Goal: Transaction & Acquisition: Purchase product/service

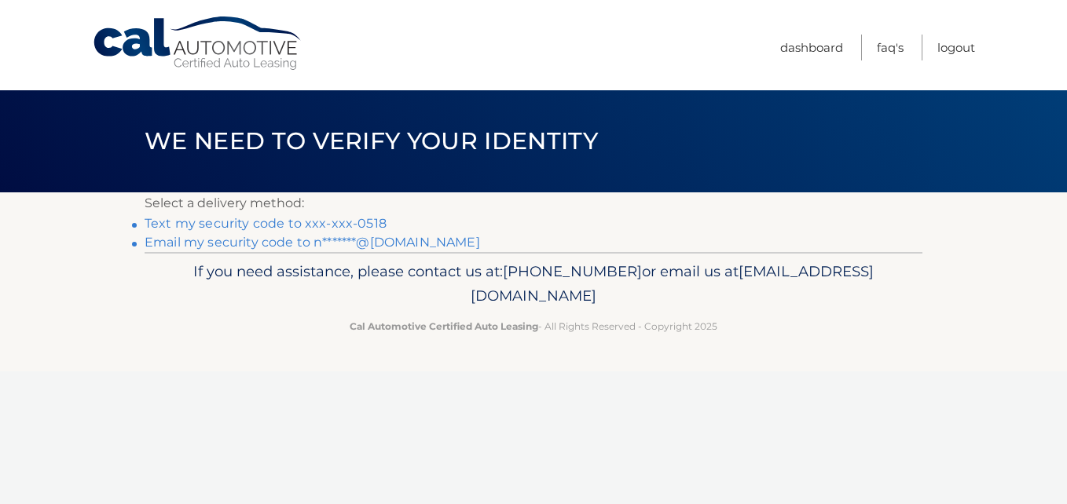
click at [218, 220] on link "Text my security code to xxx-xxx-0518" at bounding box center [266, 223] width 242 height 15
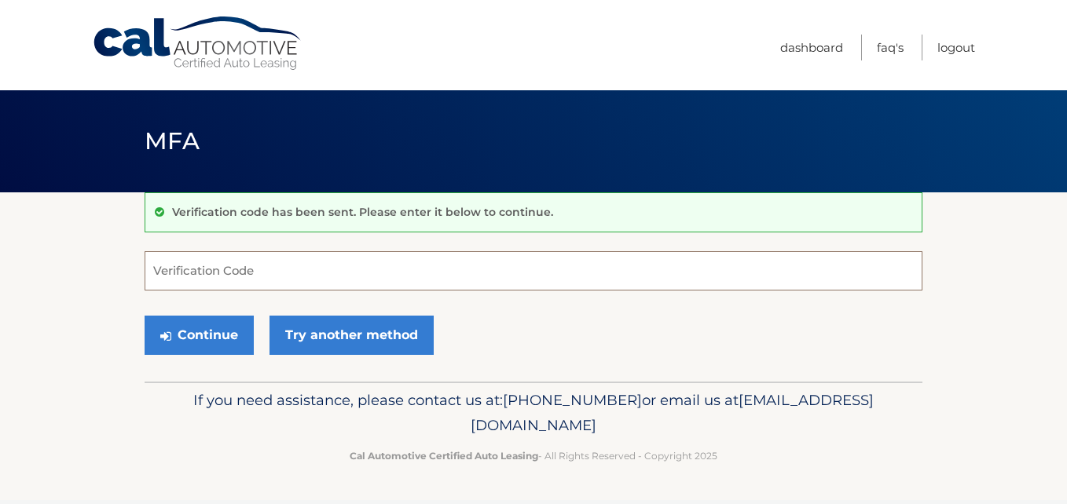
click at [236, 258] on input "Verification Code" at bounding box center [534, 270] width 778 height 39
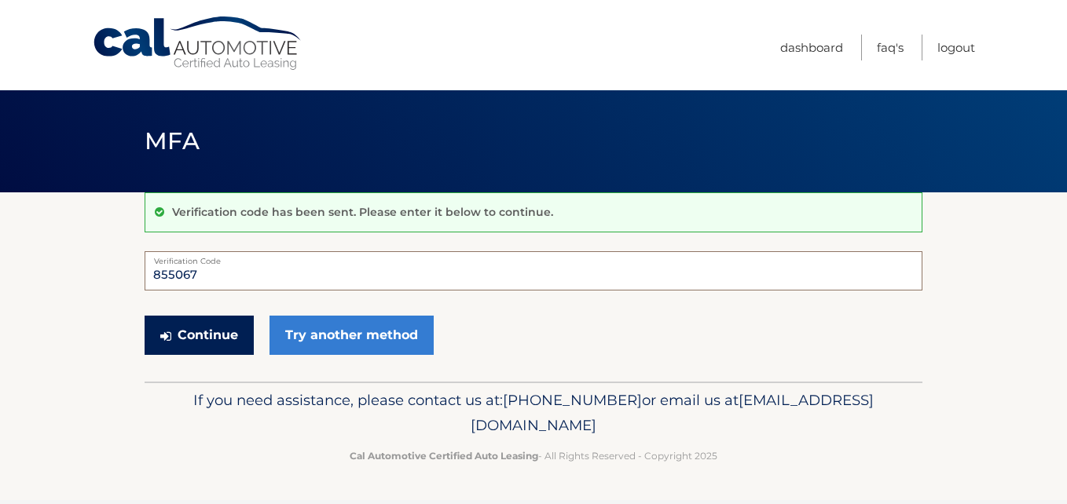
type input "855067"
click at [214, 323] on button "Continue" at bounding box center [199, 335] width 109 height 39
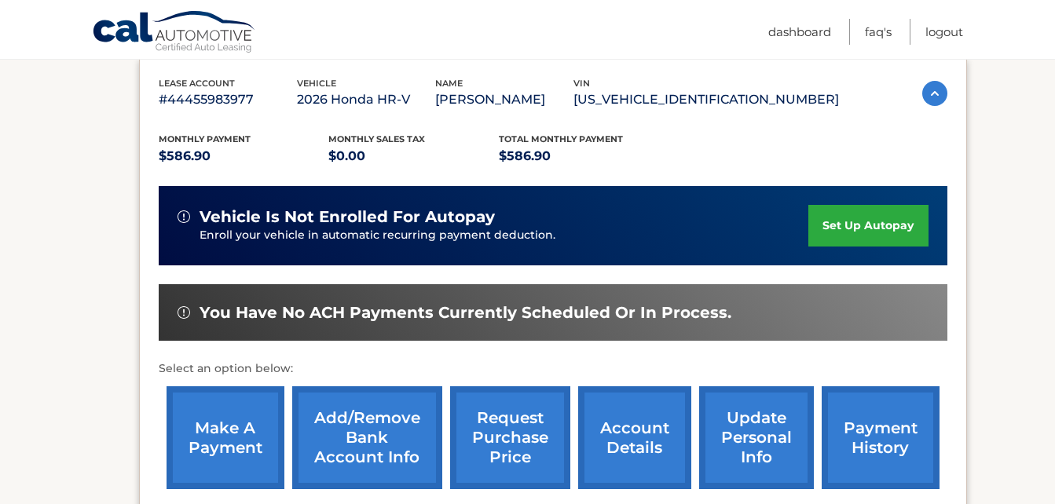
scroll to position [283, 0]
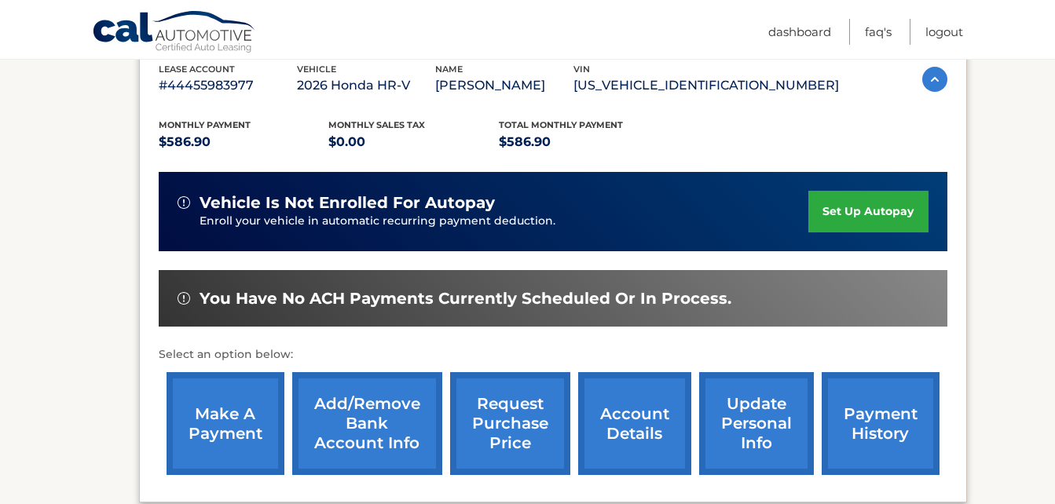
click at [233, 416] on link "make a payment" at bounding box center [226, 423] width 118 height 103
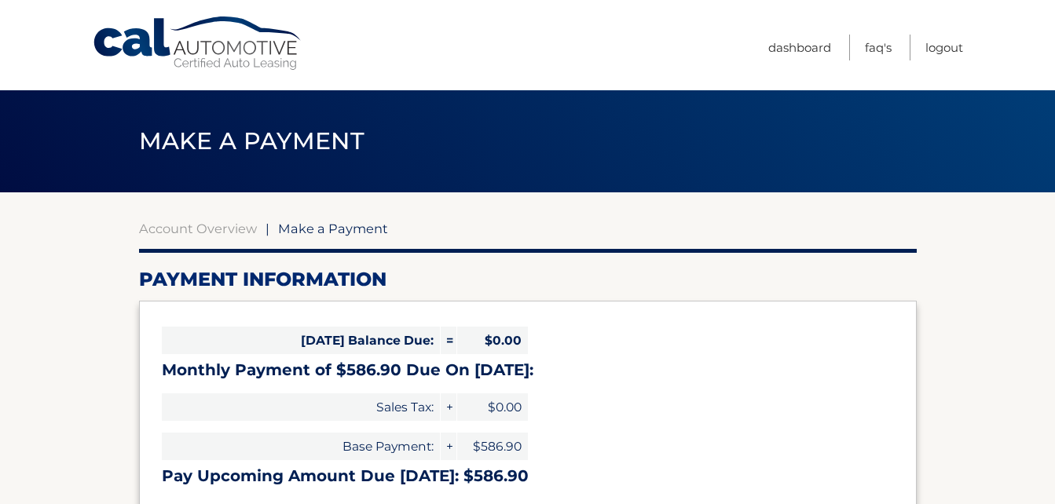
select select "OWFkYjU3NzgtYjA2MS00NGJiLWI4YjctMzIwZGJhMGQ5YzA0"
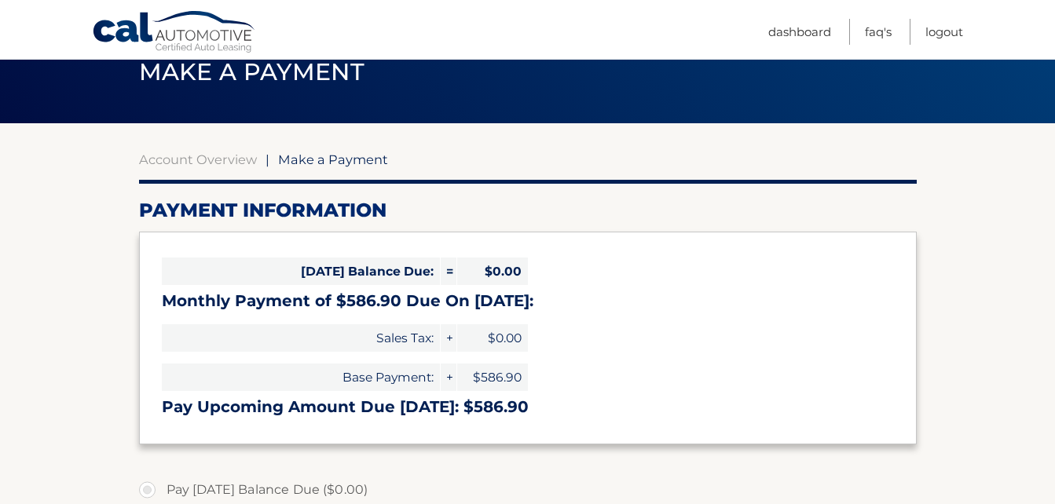
scroll to position [94, 0]
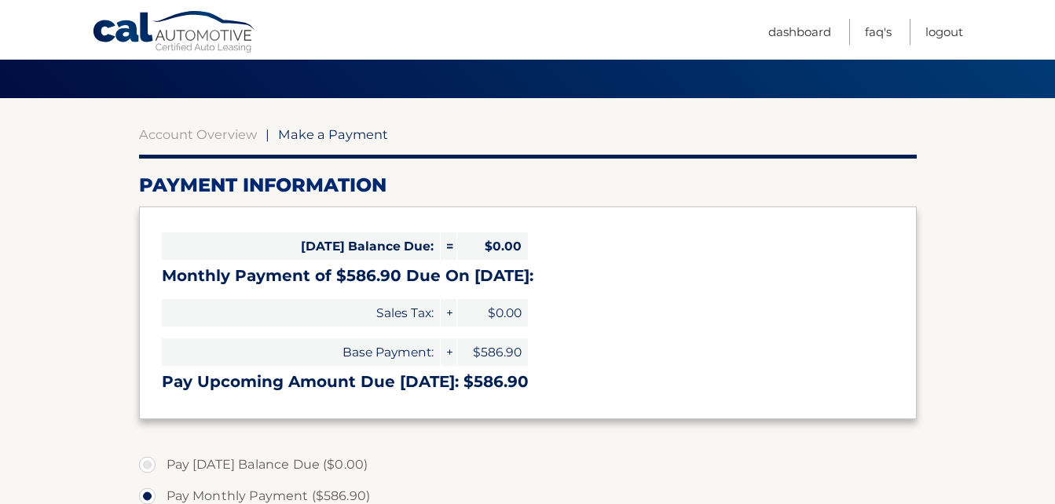
drag, startPoint x: 934, startPoint y: 420, endPoint x: 1025, endPoint y: 481, distance: 109.4
click at [1025, 481] on section "Account Overview | Make a Payment Payment Information Today's Balance Due: = $0…" at bounding box center [527, 503] width 1055 height 811
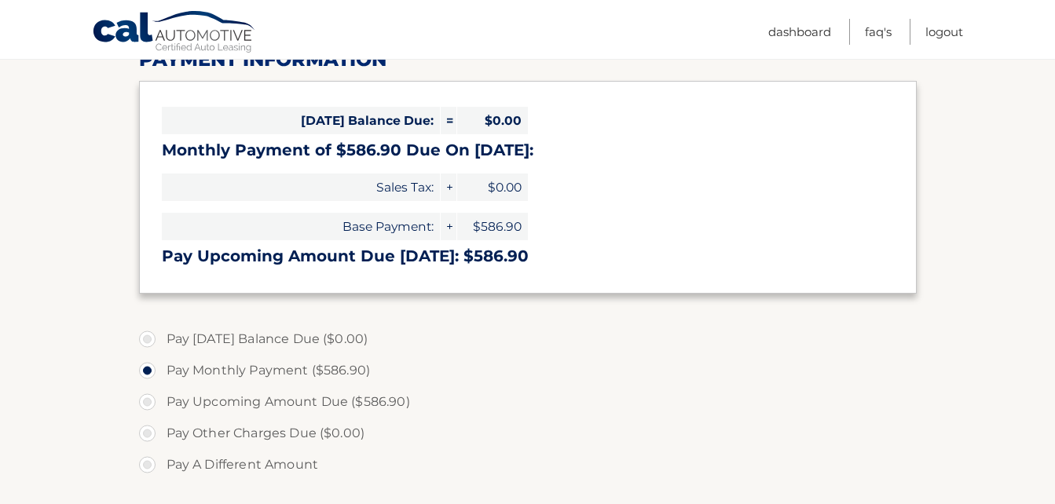
scroll to position [618, 0]
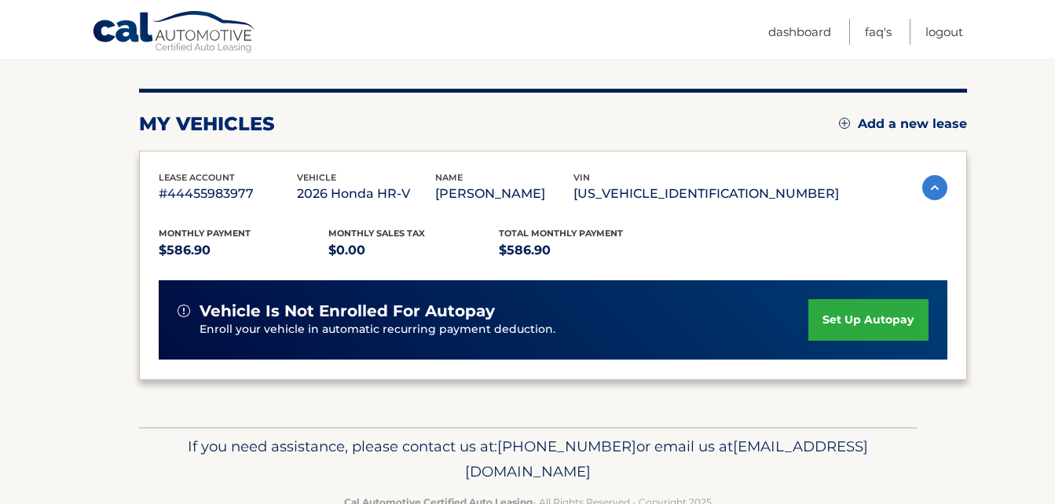
scroll to position [283, 0]
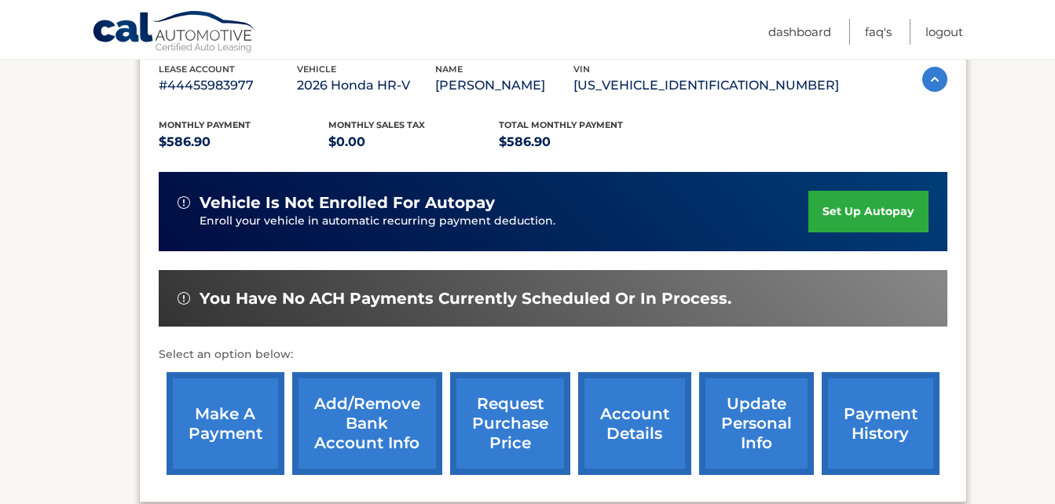
click at [247, 426] on link "make a payment" at bounding box center [226, 423] width 118 height 103
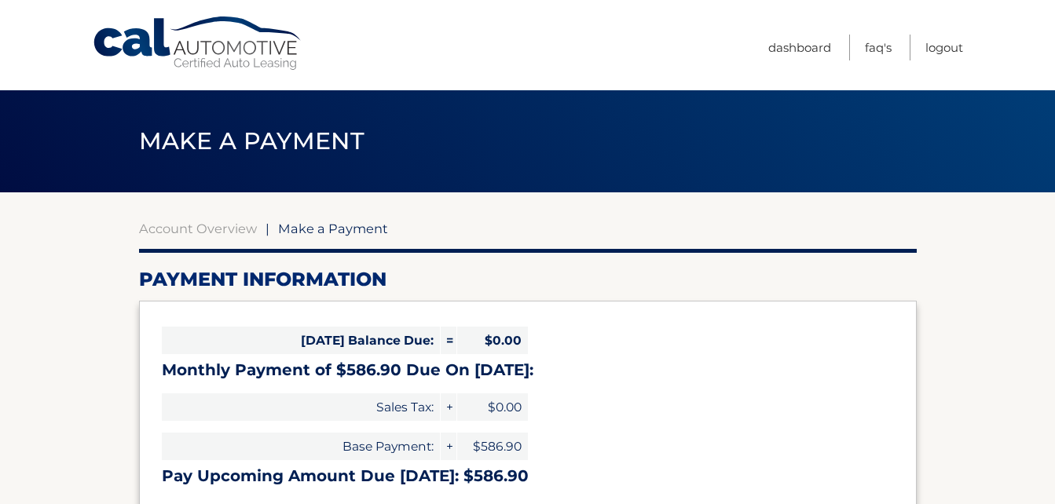
select select "OWFkYjU3NzgtYjA2MS00NGJiLWI4YjctMzIwZGJhMGQ5YzA0"
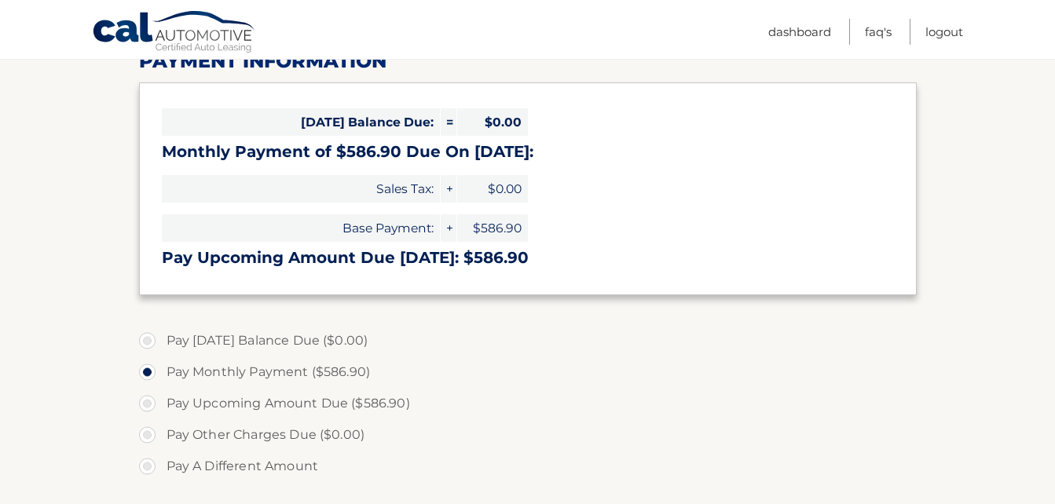
scroll to position [220, 0]
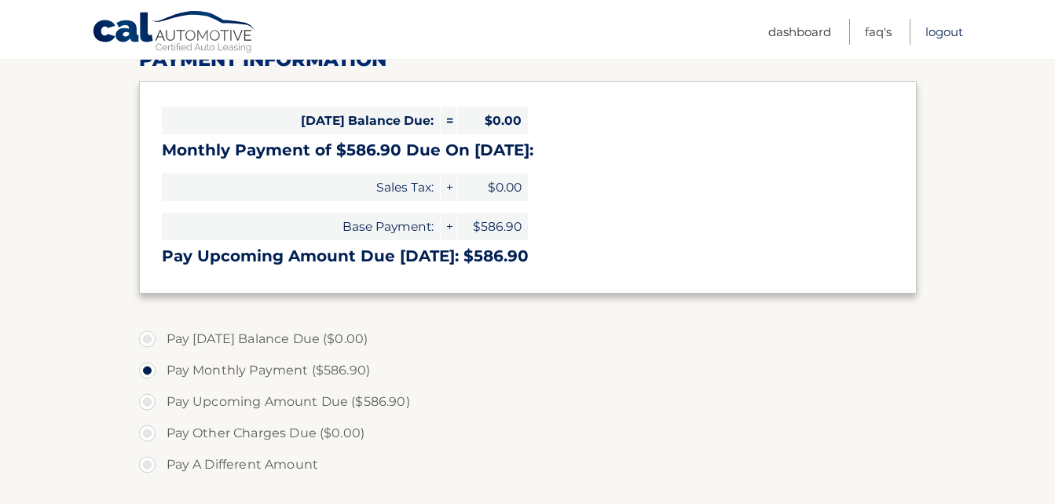
click at [940, 36] on link "Logout" at bounding box center [944, 32] width 38 height 26
